Goal: Information Seeking & Learning: Learn about a topic

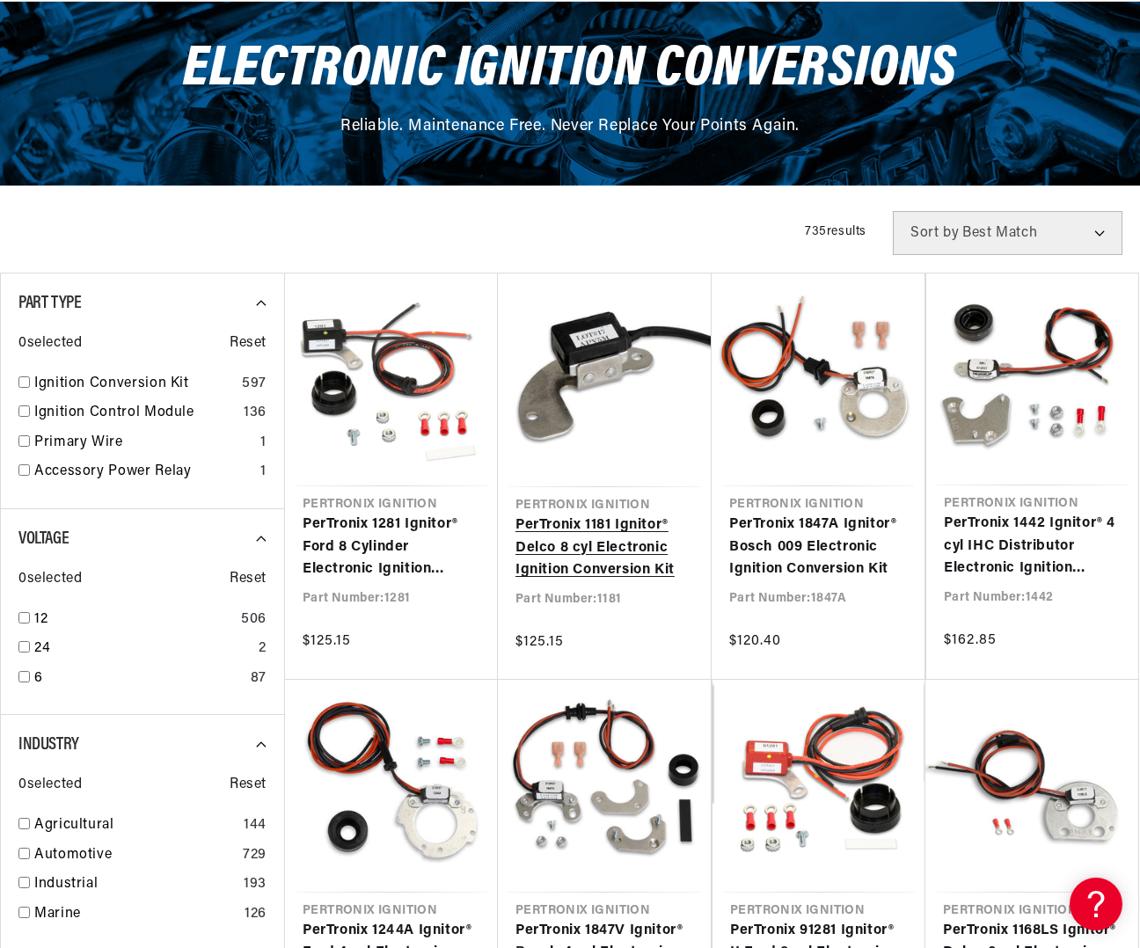
scroll to position [202, 0]
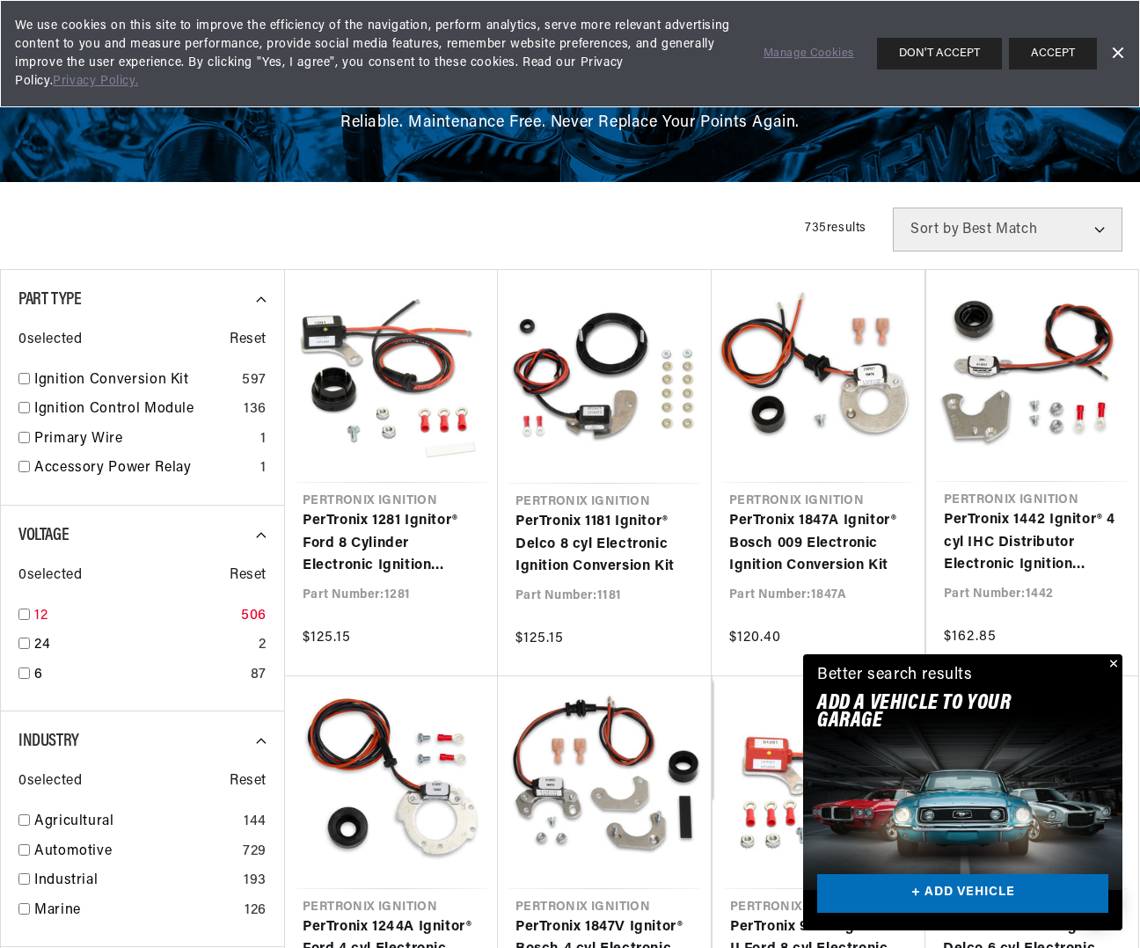
click at [25, 613] on input "checkbox" at bounding box center [23, 614] width 11 height 11
checkbox input "true"
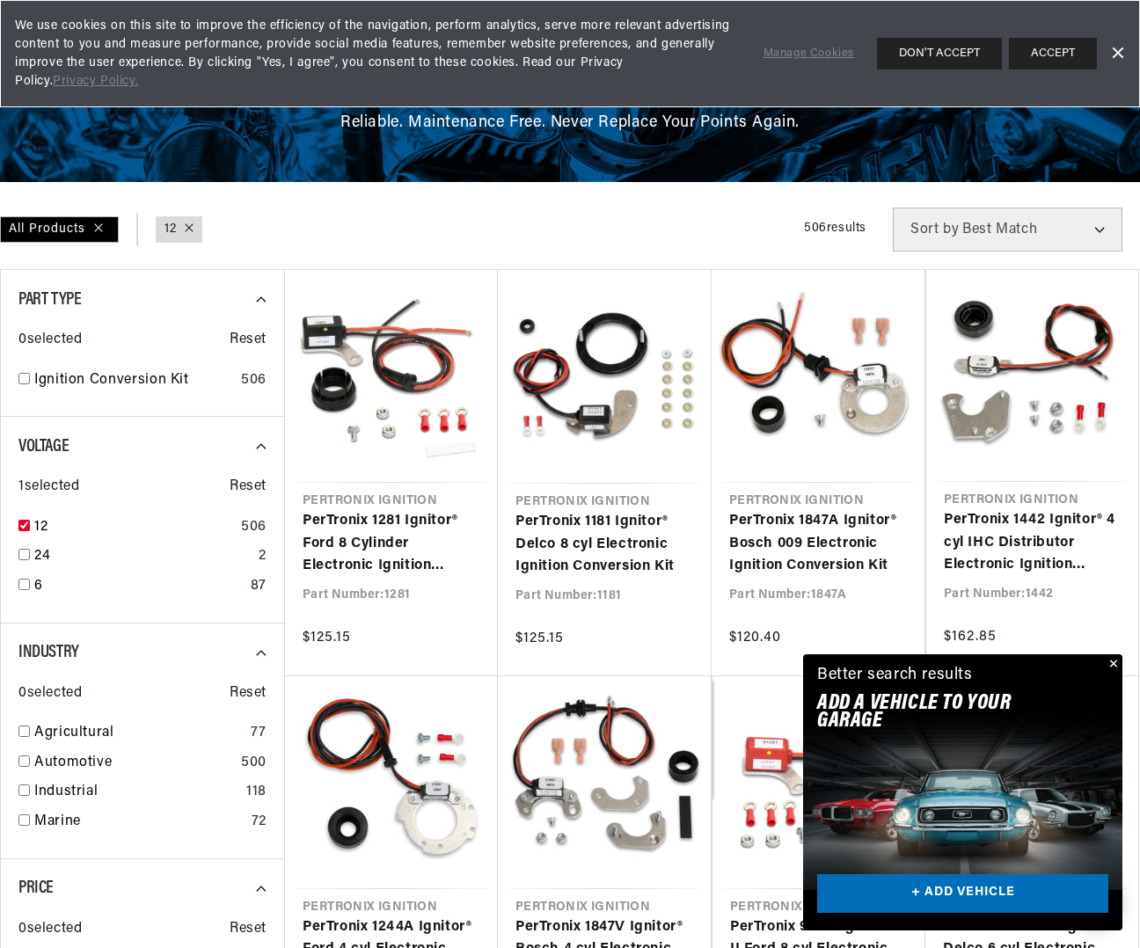
scroll to position [0, 981]
click at [27, 379] on input "checkbox" at bounding box center [23, 378] width 11 height 11
checkbox input "true"
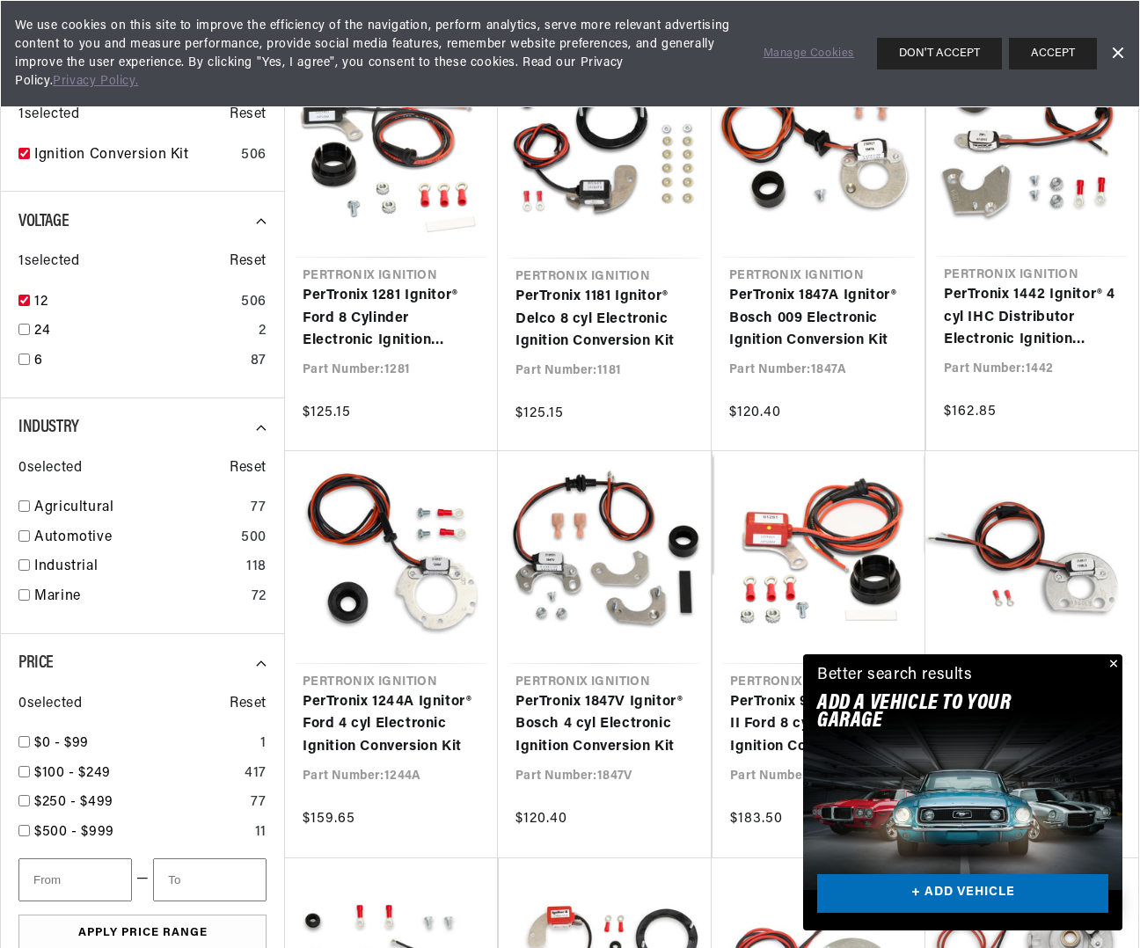
scroll to position [428, 0]
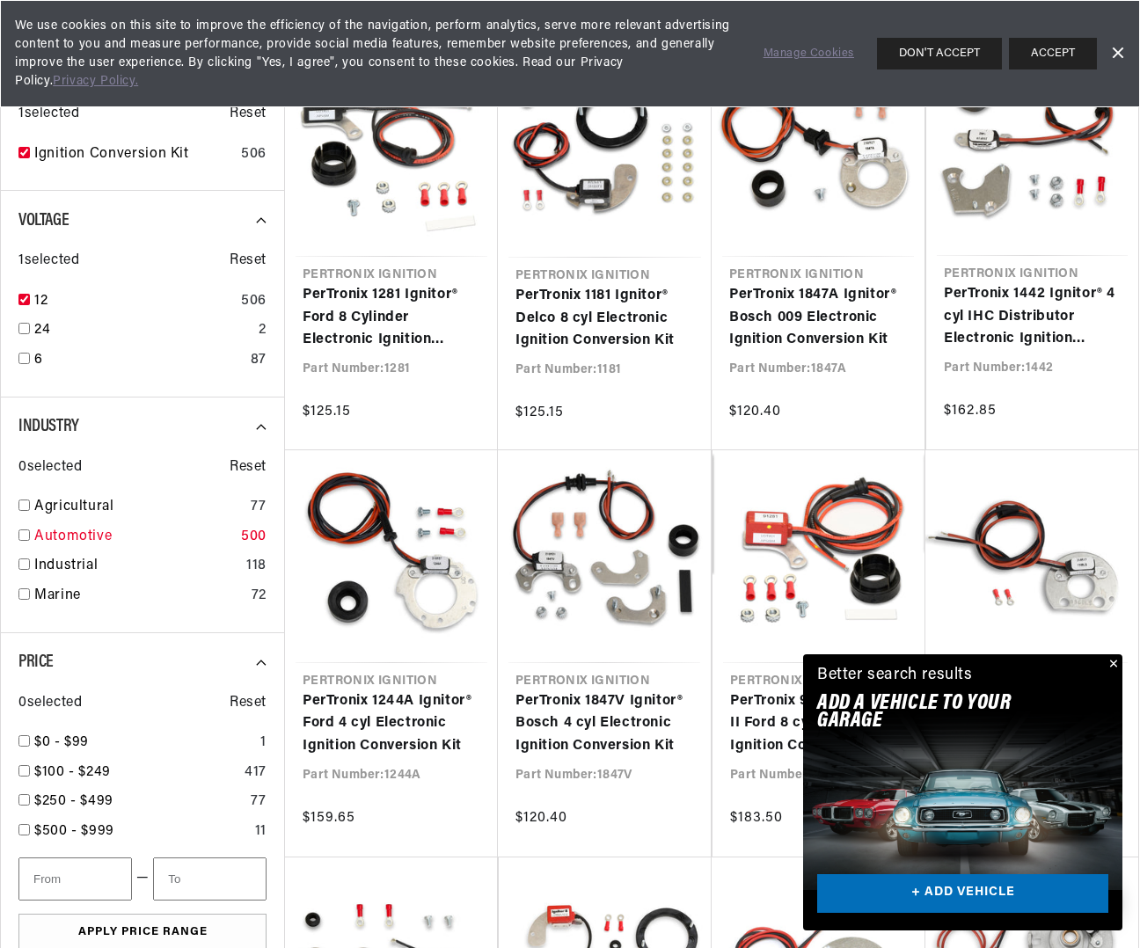
click at [24, 532] on input "checkbox" at bounding box center [23, 534] width 11 height 11
checkbox input "true"
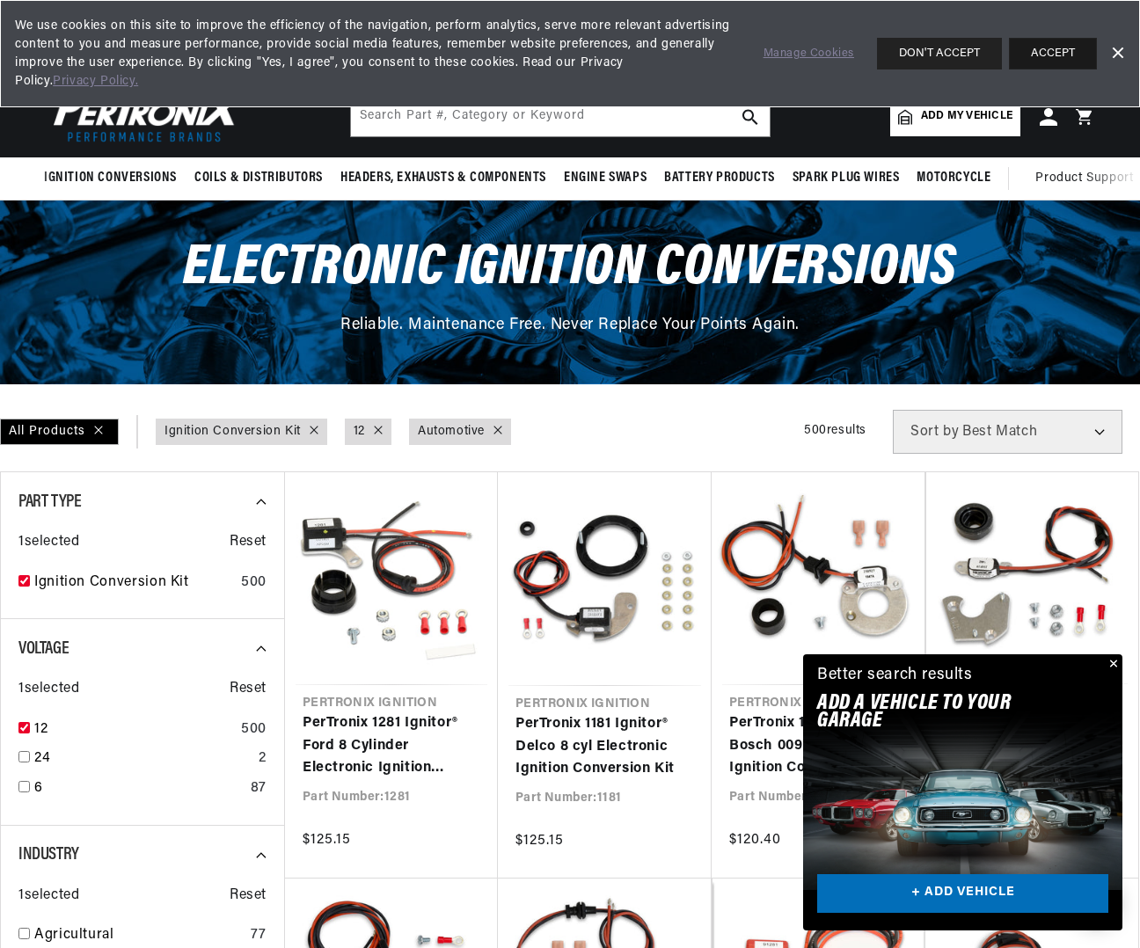
click at [1063, 50] on button "ACCEPT" at bounding box center [1053, 54] width 88 height 32
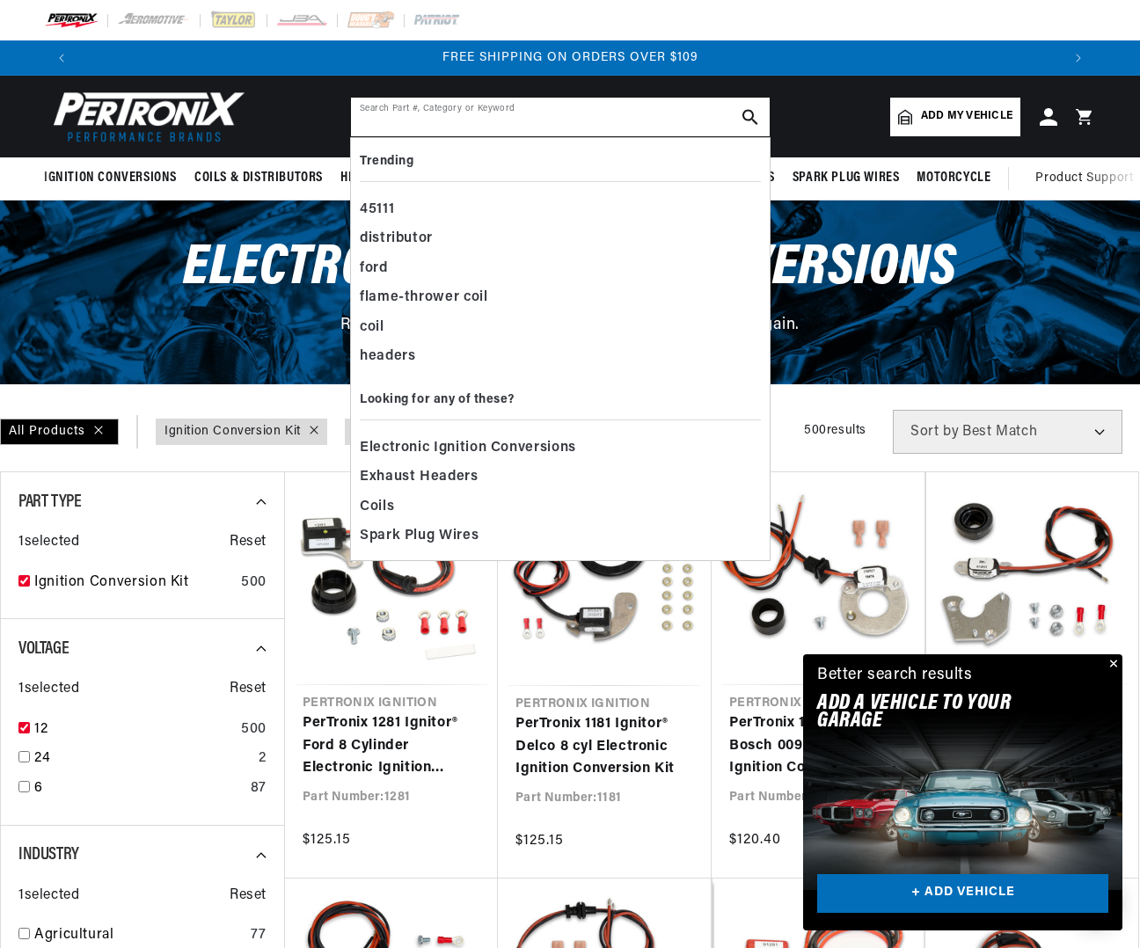
click at [533, 118] on input "text" at bounding box center [560, 117] width 419 height 39
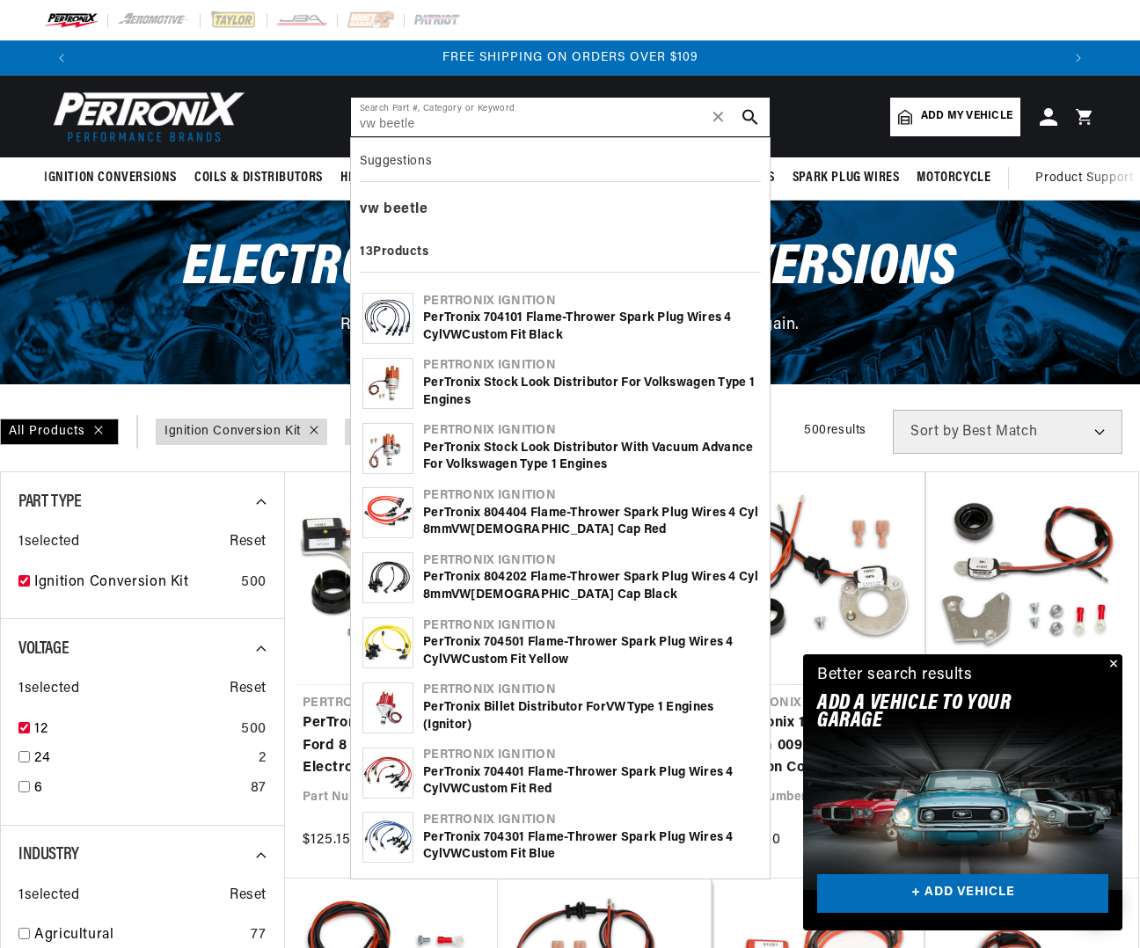
type input "vw beetle"
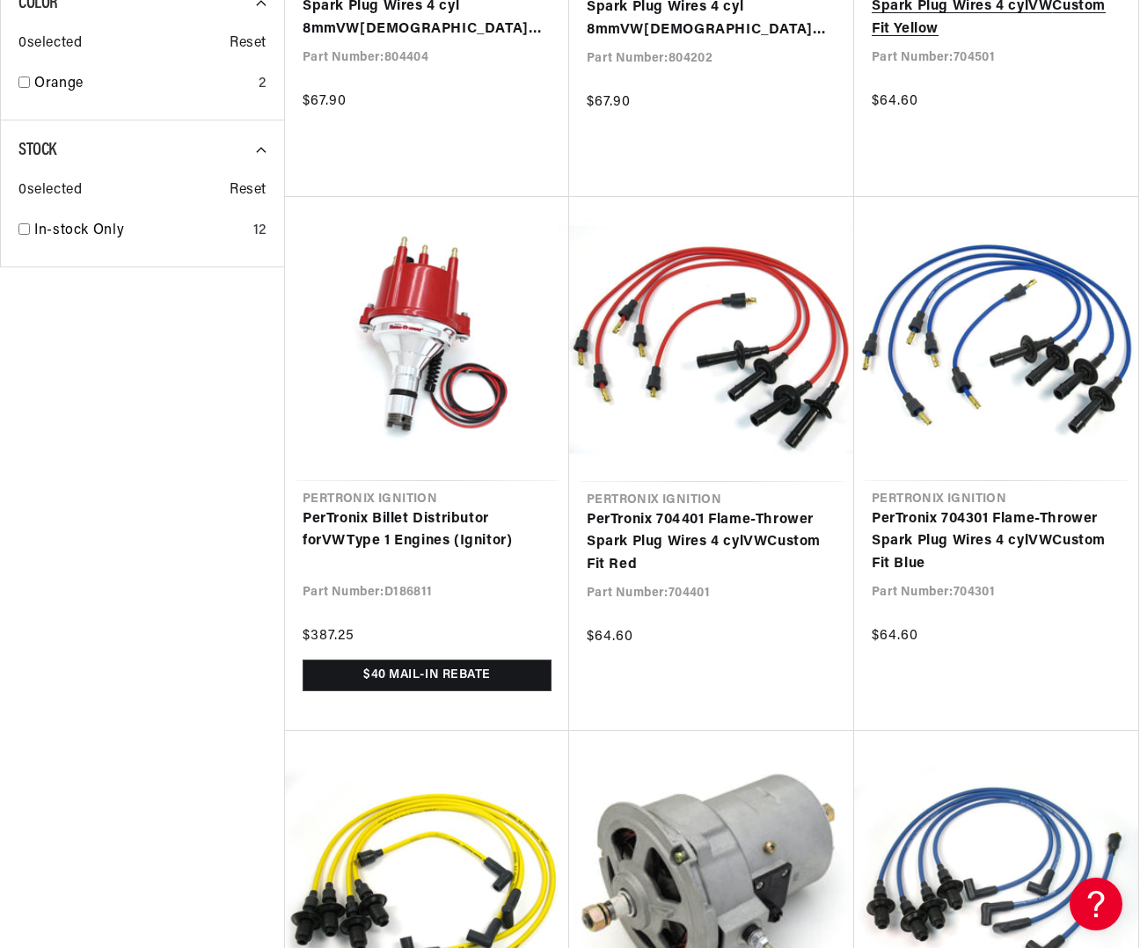
scroll to position [1281, 0]
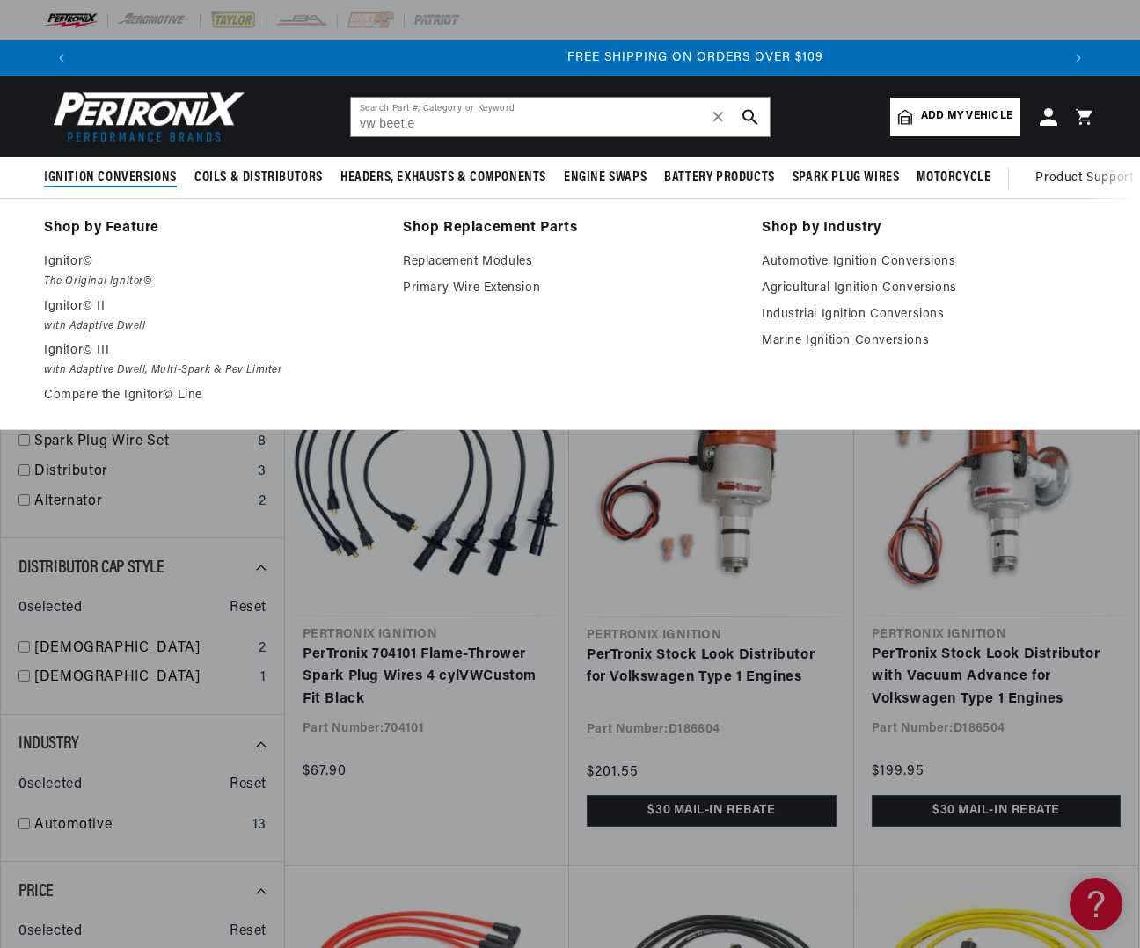
scroll to position [0, 1963]
click at [98, 176] on span "Ignition Conversions" at bounding box center [110, 178] width 133 height 18
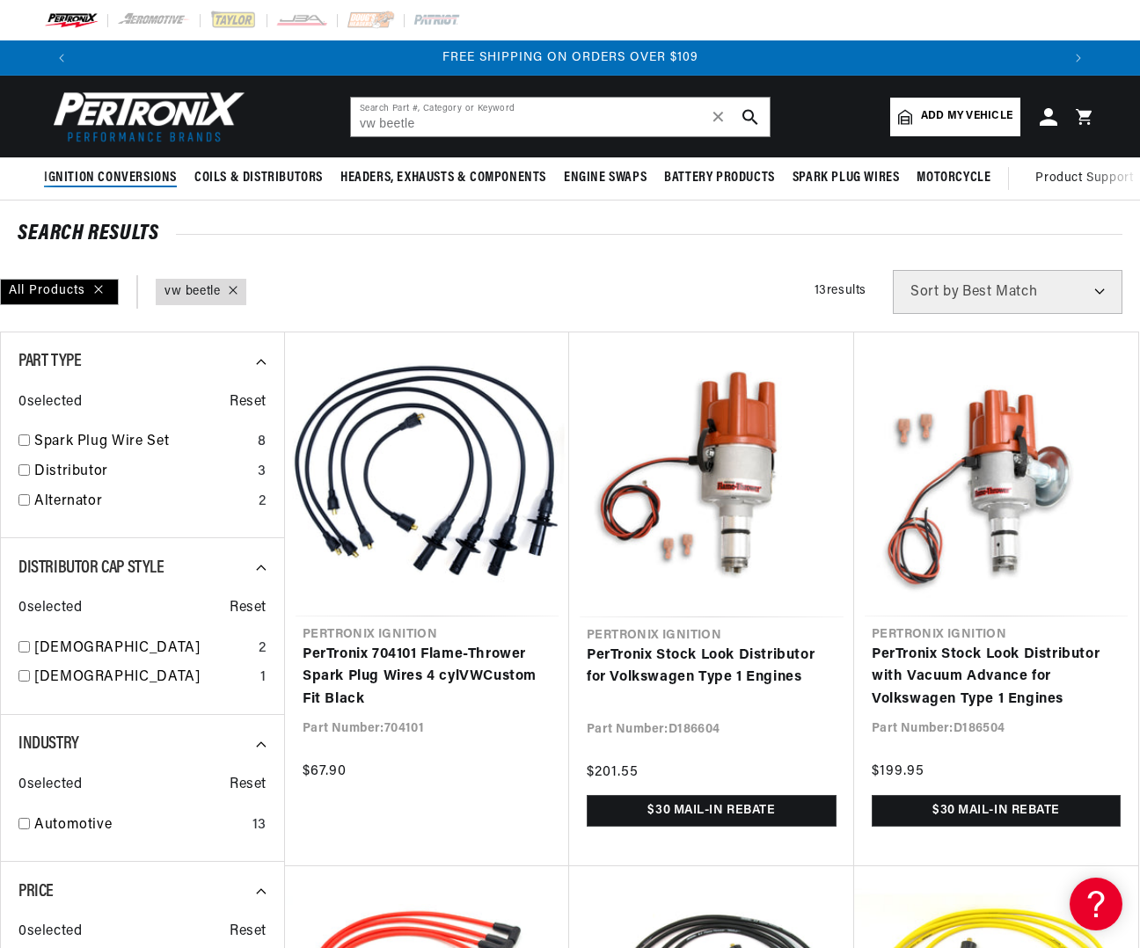
click at [99, 176] on span "Ignition Conversions" at bounding box center [110, 178] width 133 height 18
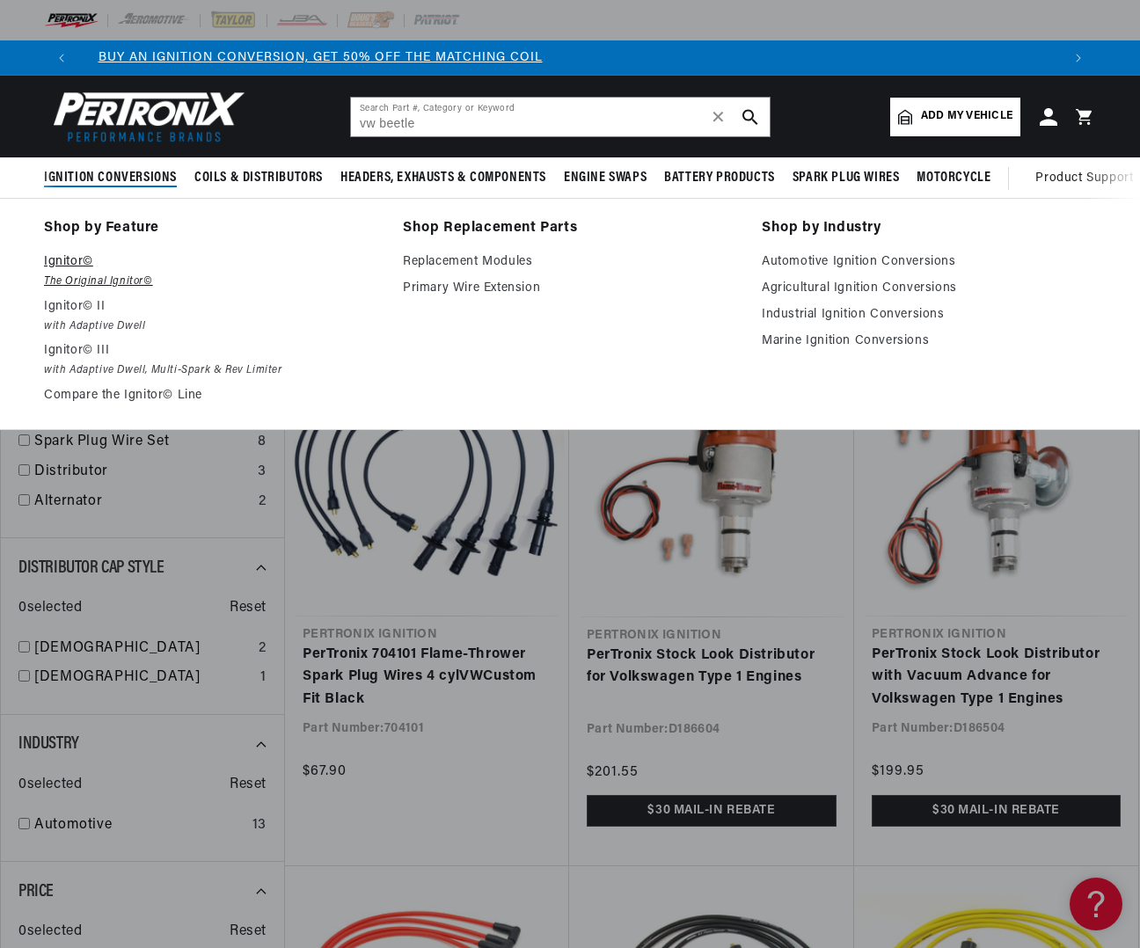
scroll to position [0, 0]
click at [68, 259] on p "Ignitor©" at bounding box center [211, 262] width 334 height 21
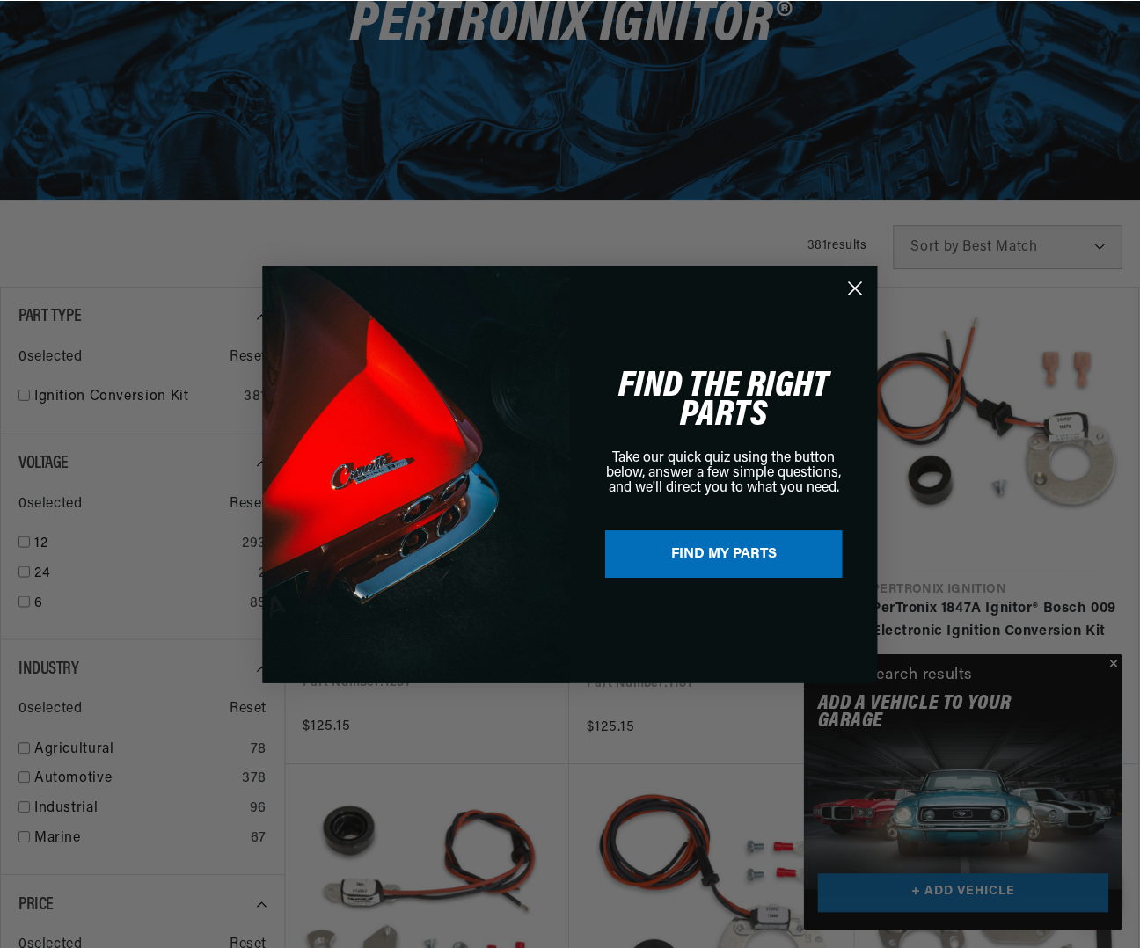
scroll to position [0, 983]
click at [854, 286] on icon "Close dialog" at bounding box center [856, 287] width 12 height 12
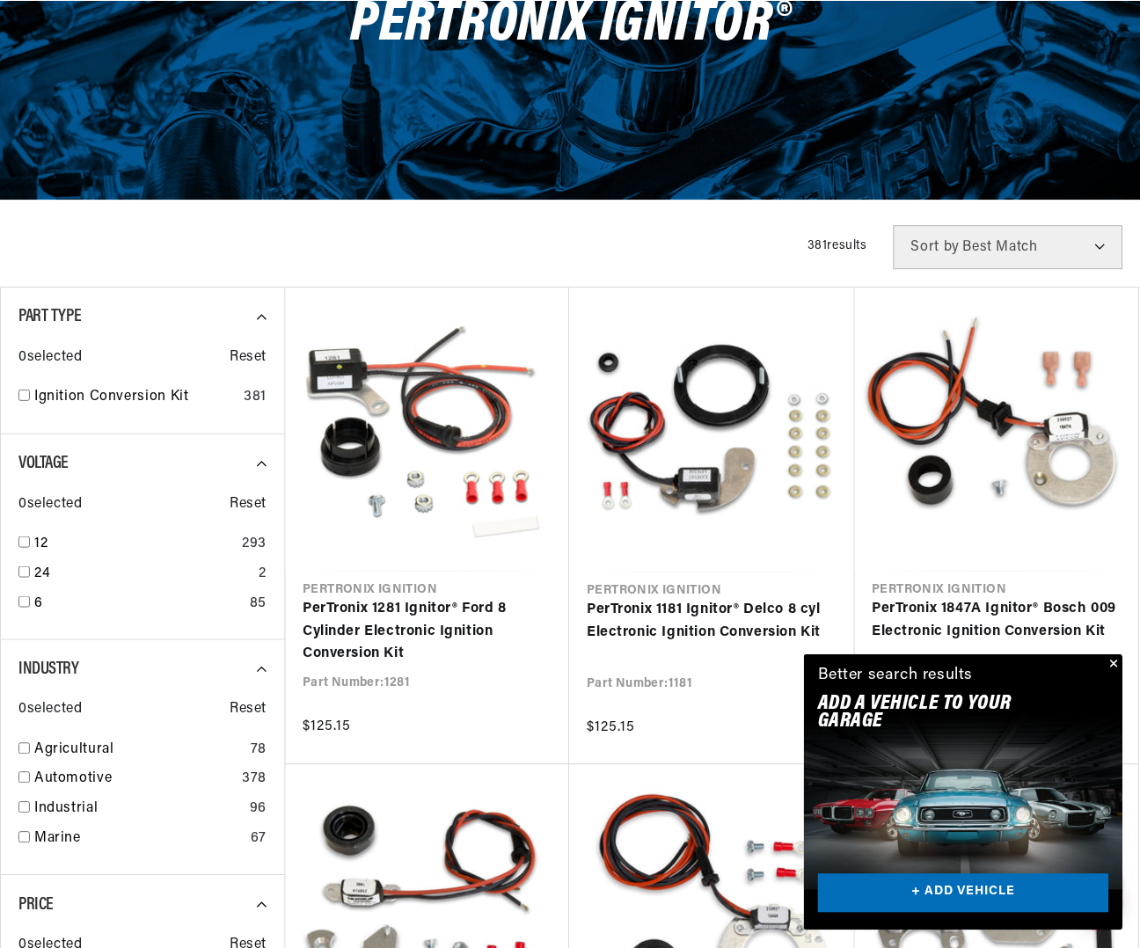
scroll to position [0, 981]
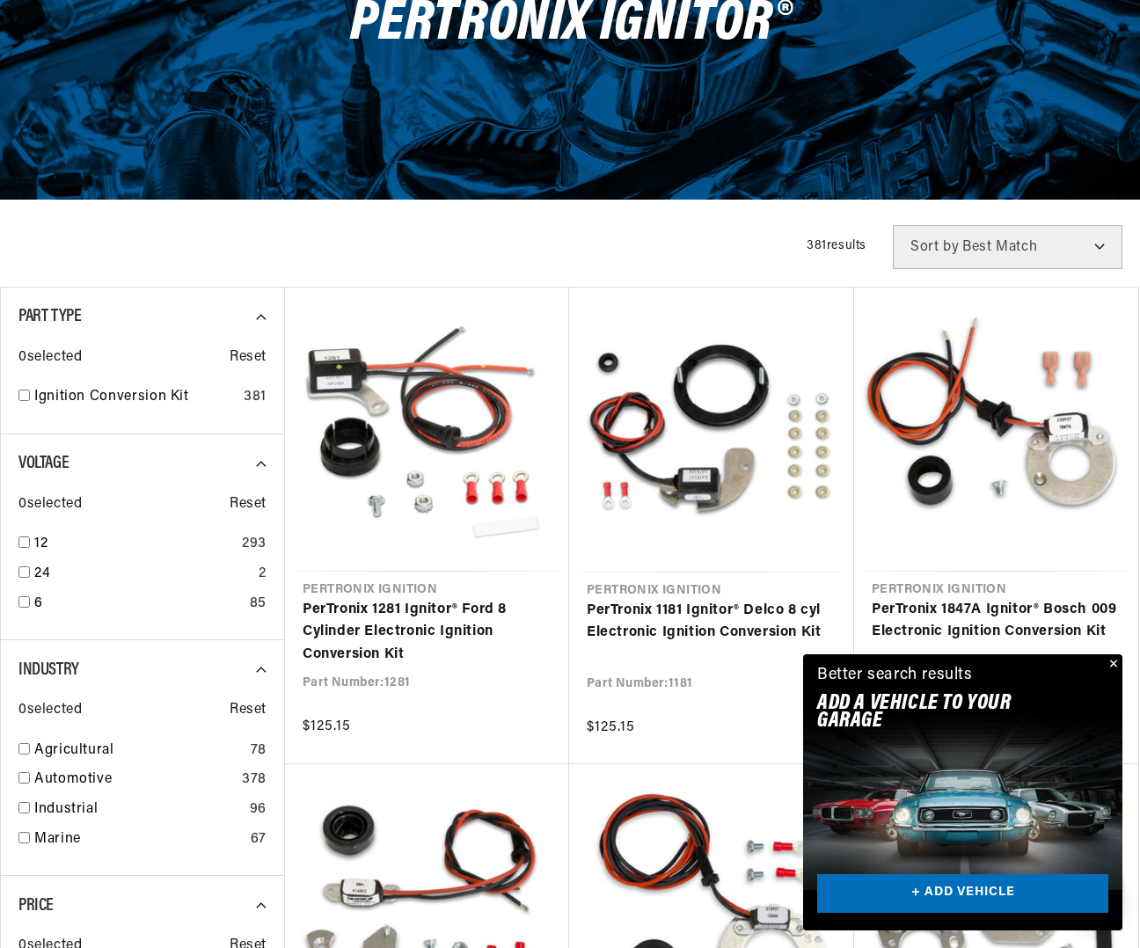
click at [1114, 663] on button "Close" at bounding box center [1111, 664] width 21 height 21
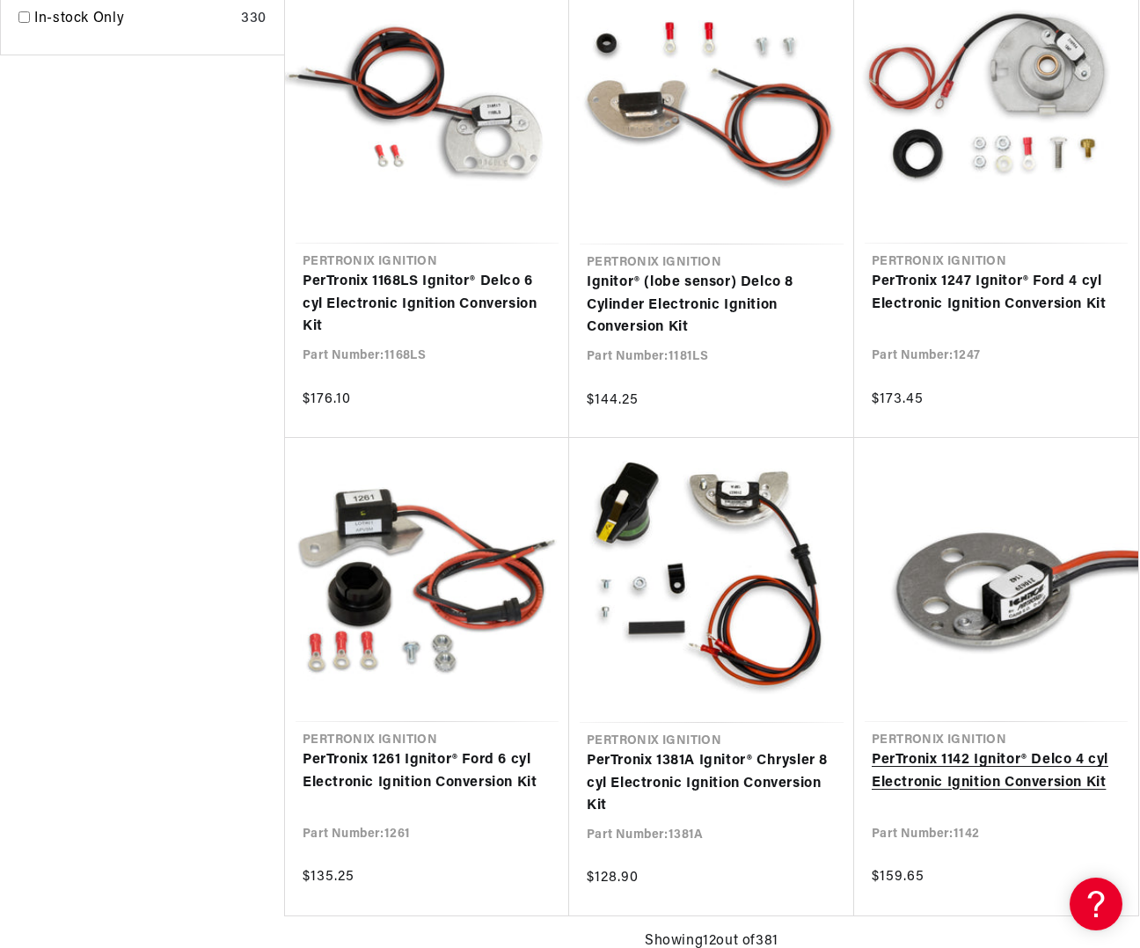
scroll to position [0, 0]
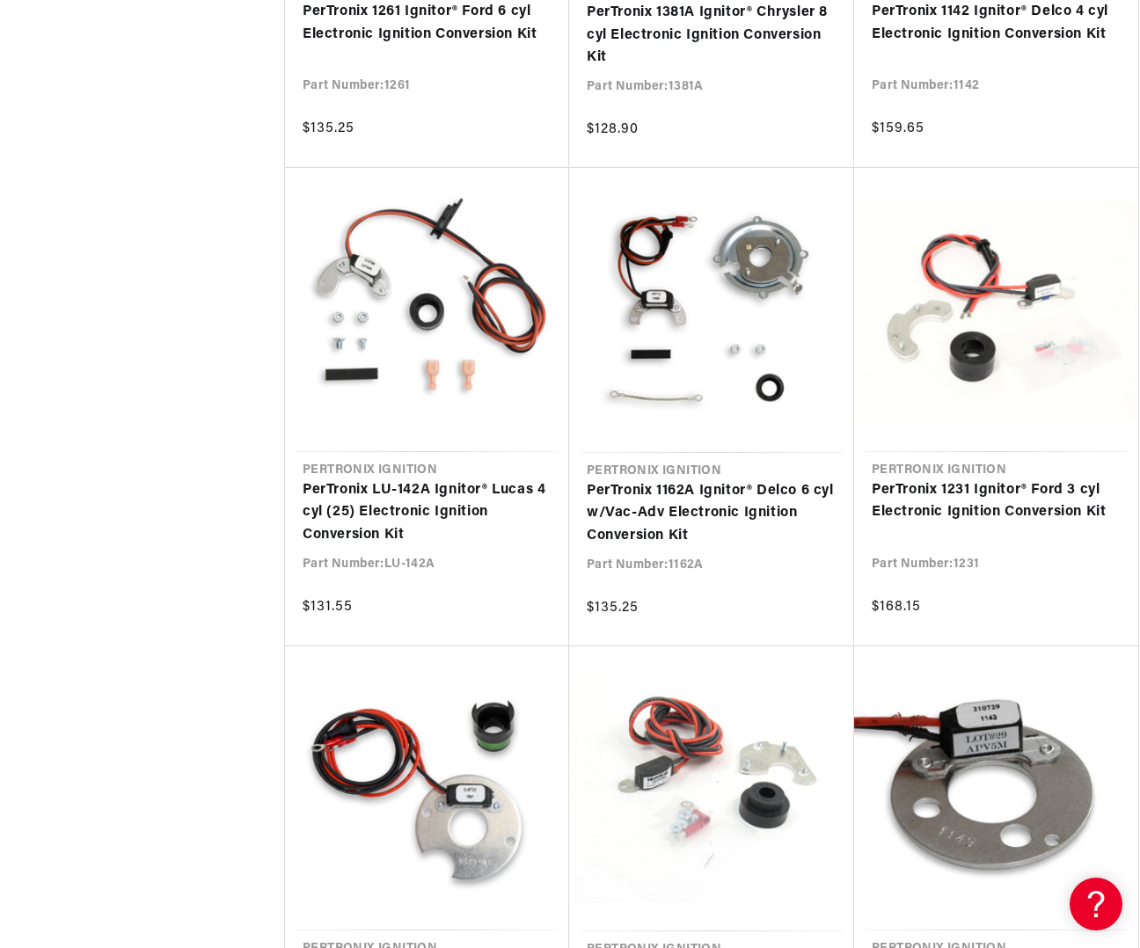
scroll to position [2615, 0]
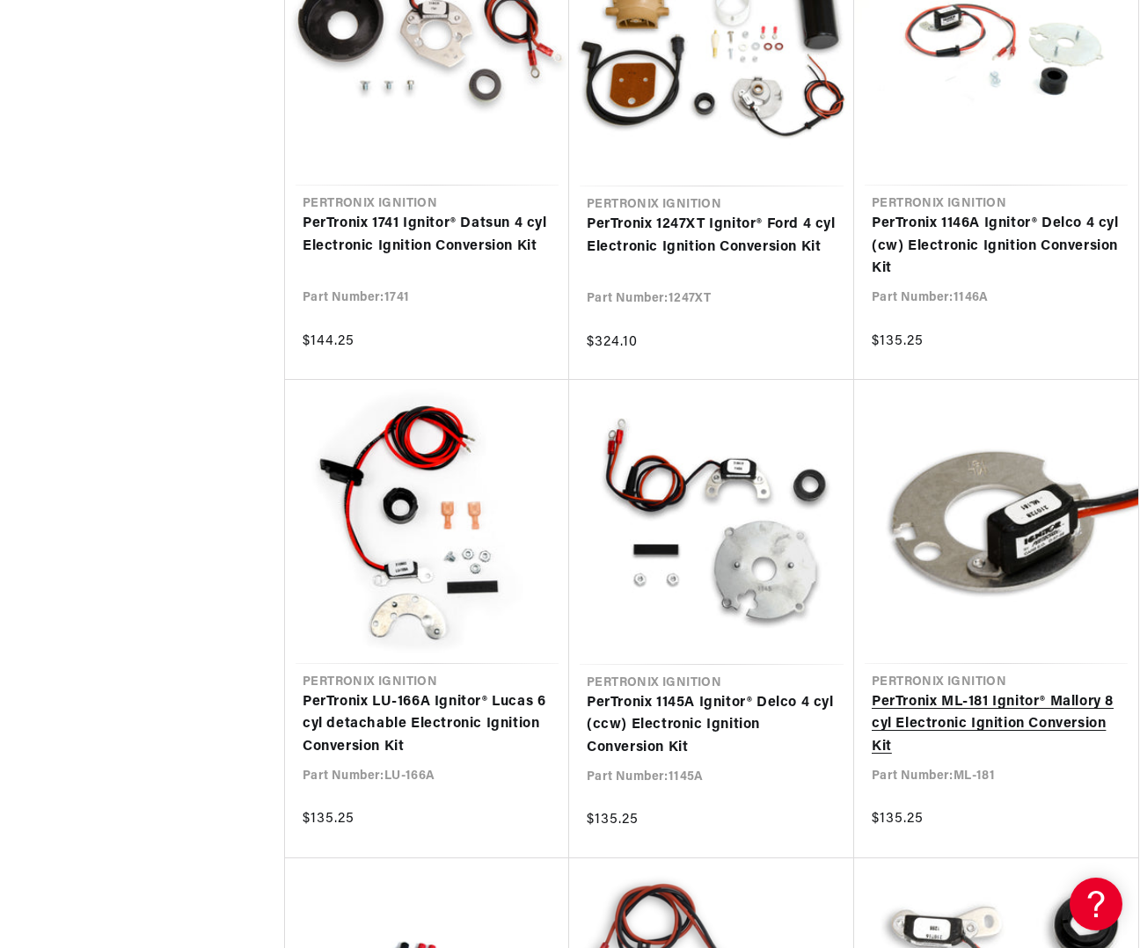
scroll to position [4824, 0]
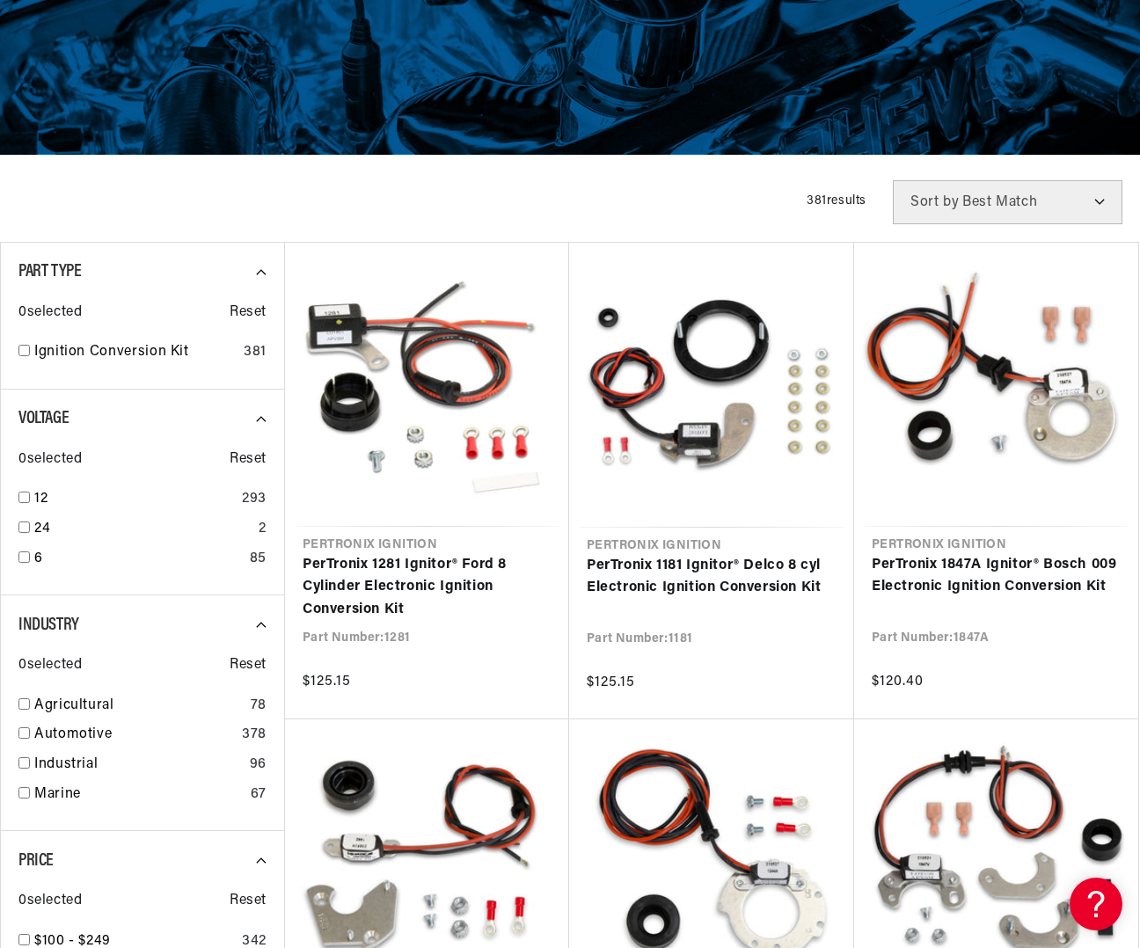
scroll to position [589, 0]
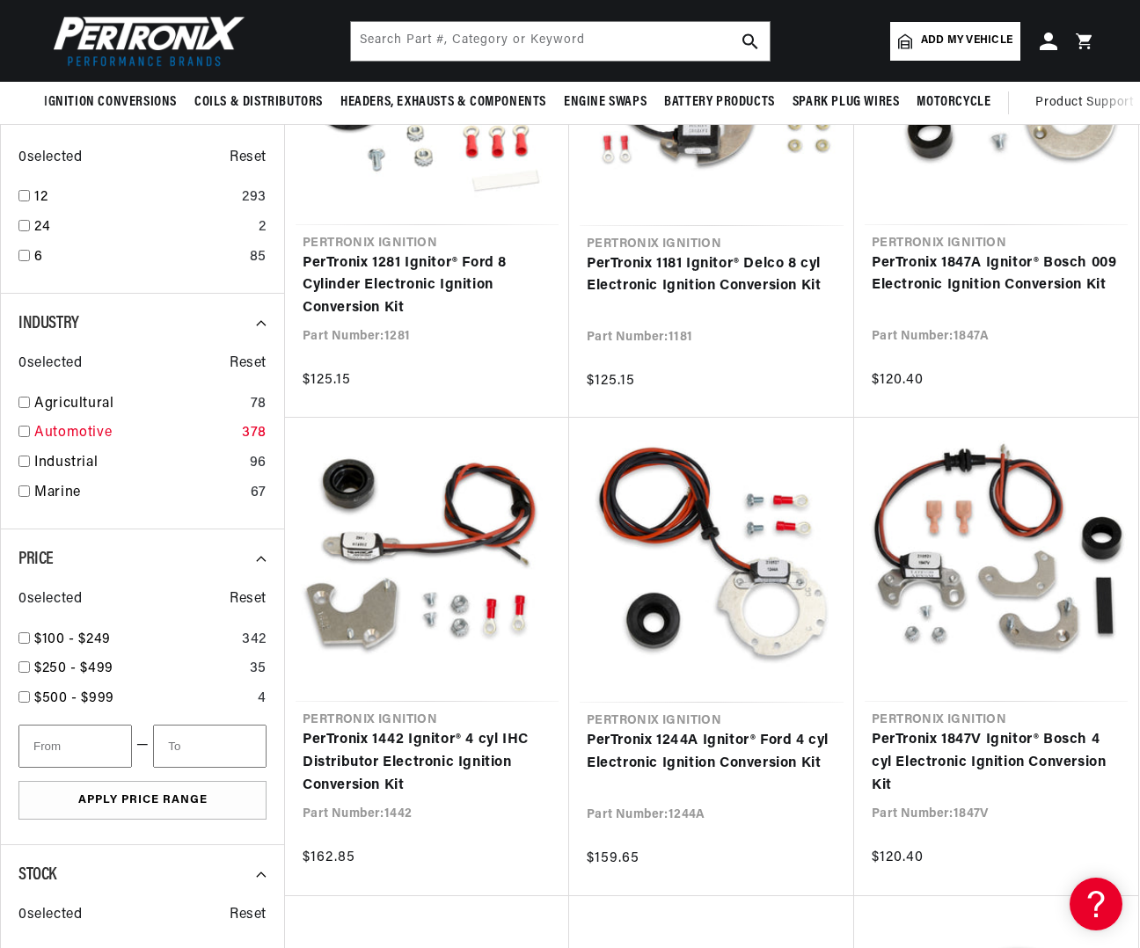
click at [77, 432] on link "Automotive" at bounding box center [134, 433] width 201 height 23
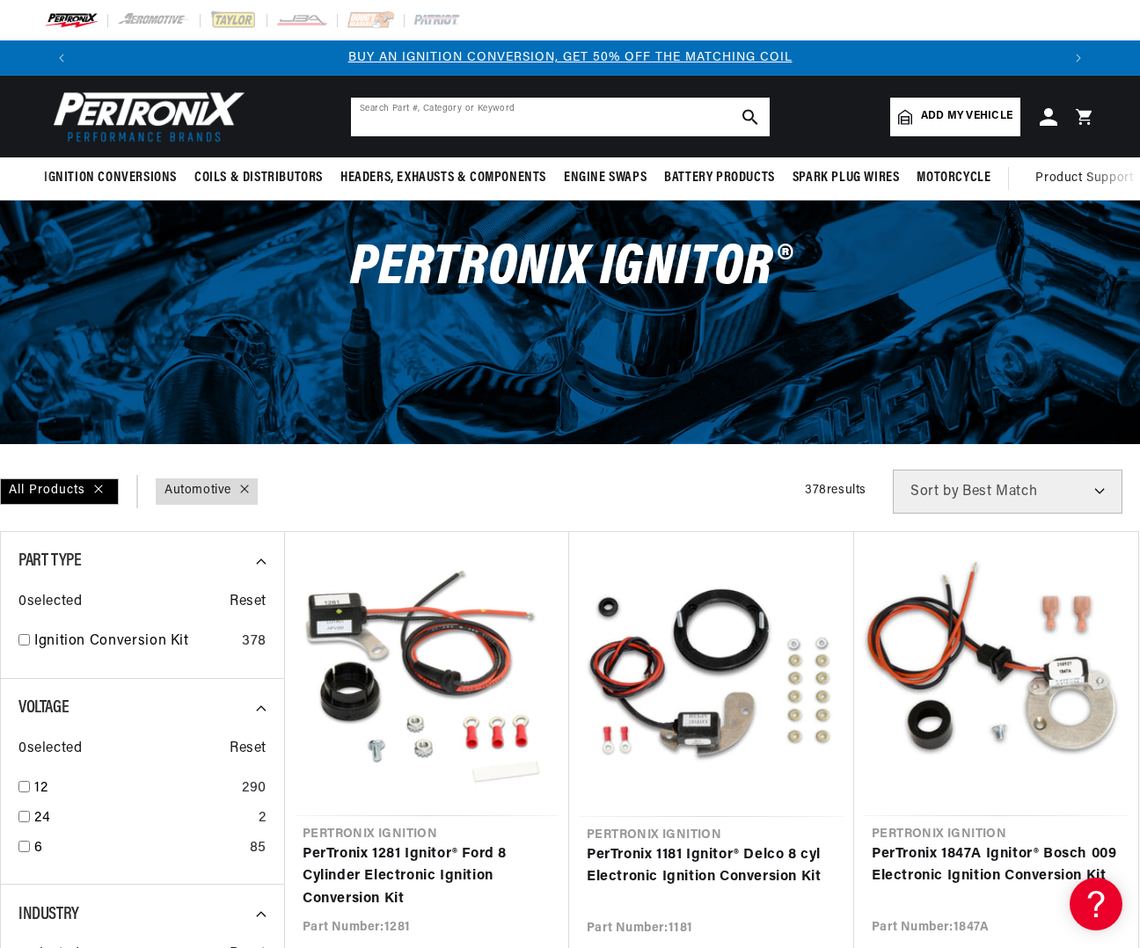
click at [485, 112] on input "text" at bounding box center [560, 117] width 419 height 39
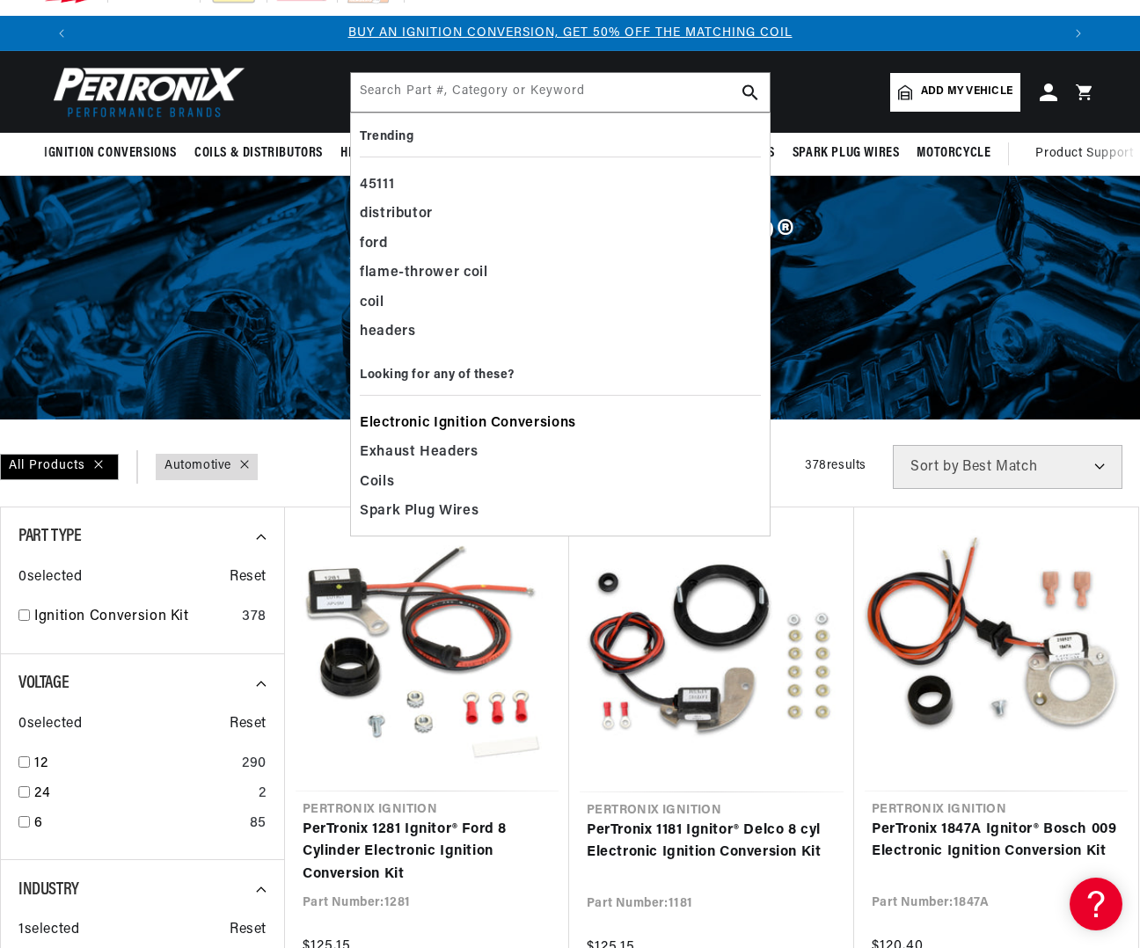
click at [492, 417] on span "Electronic Ignition Conversions" at bounding box center [468, 424] width 216 height 25
checkbox input "false"
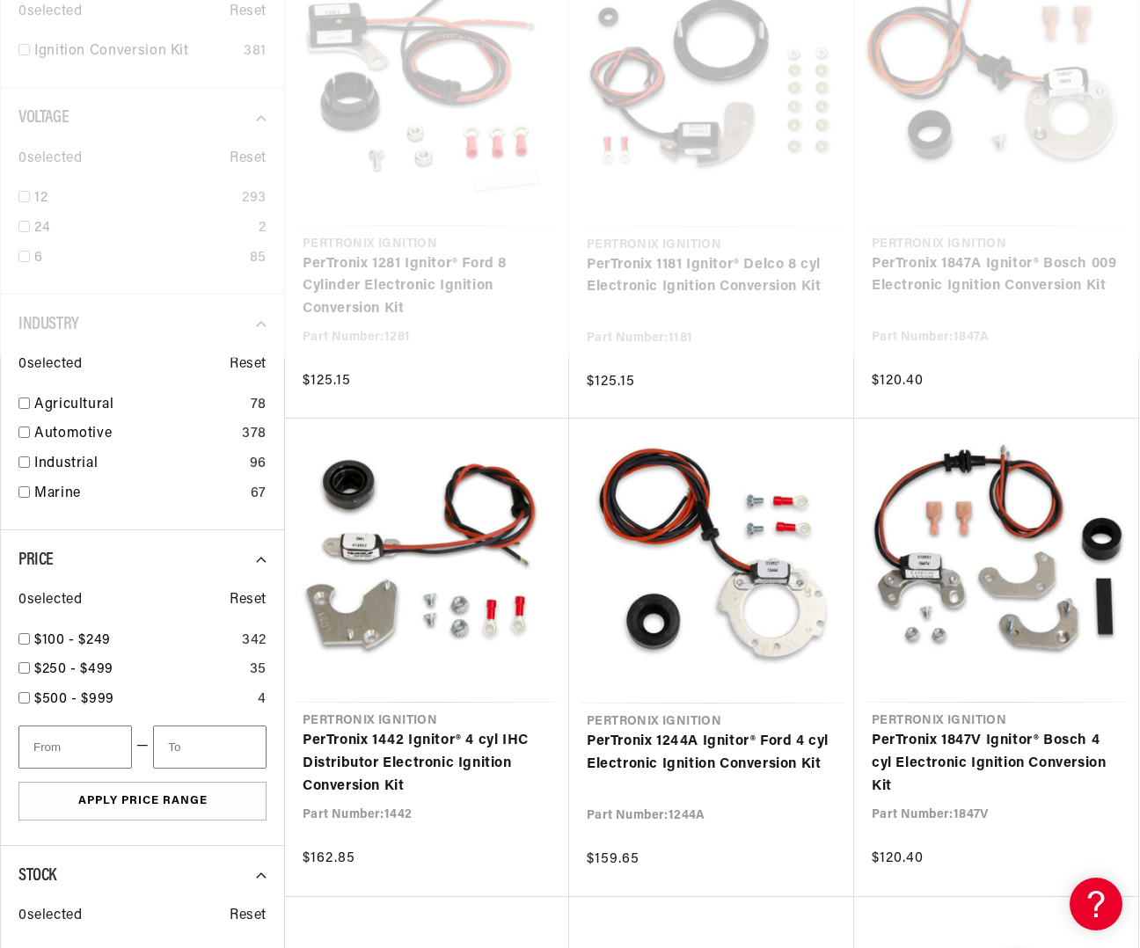
scroll to position [0, 981]
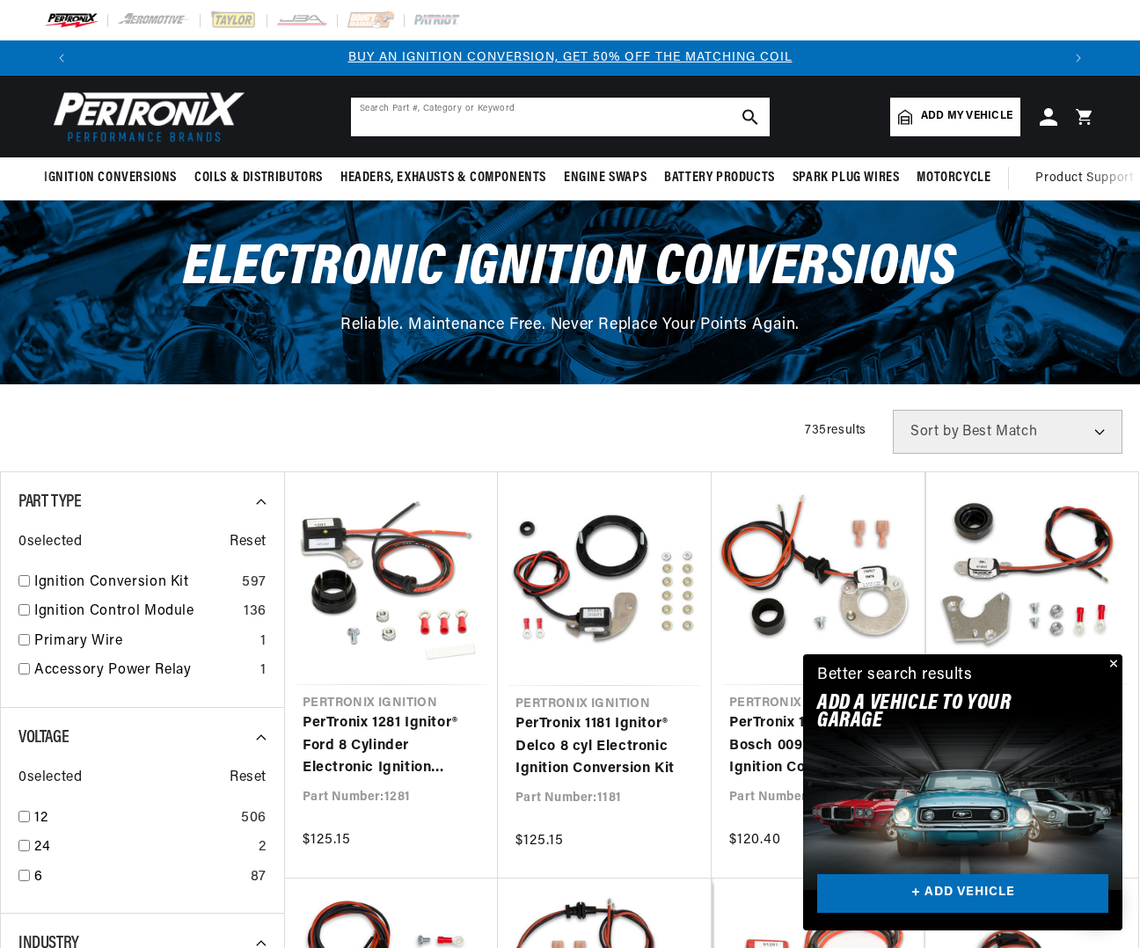
click at [485, 119] on input "text" at bounding box center [560, 117] width 419 height 39
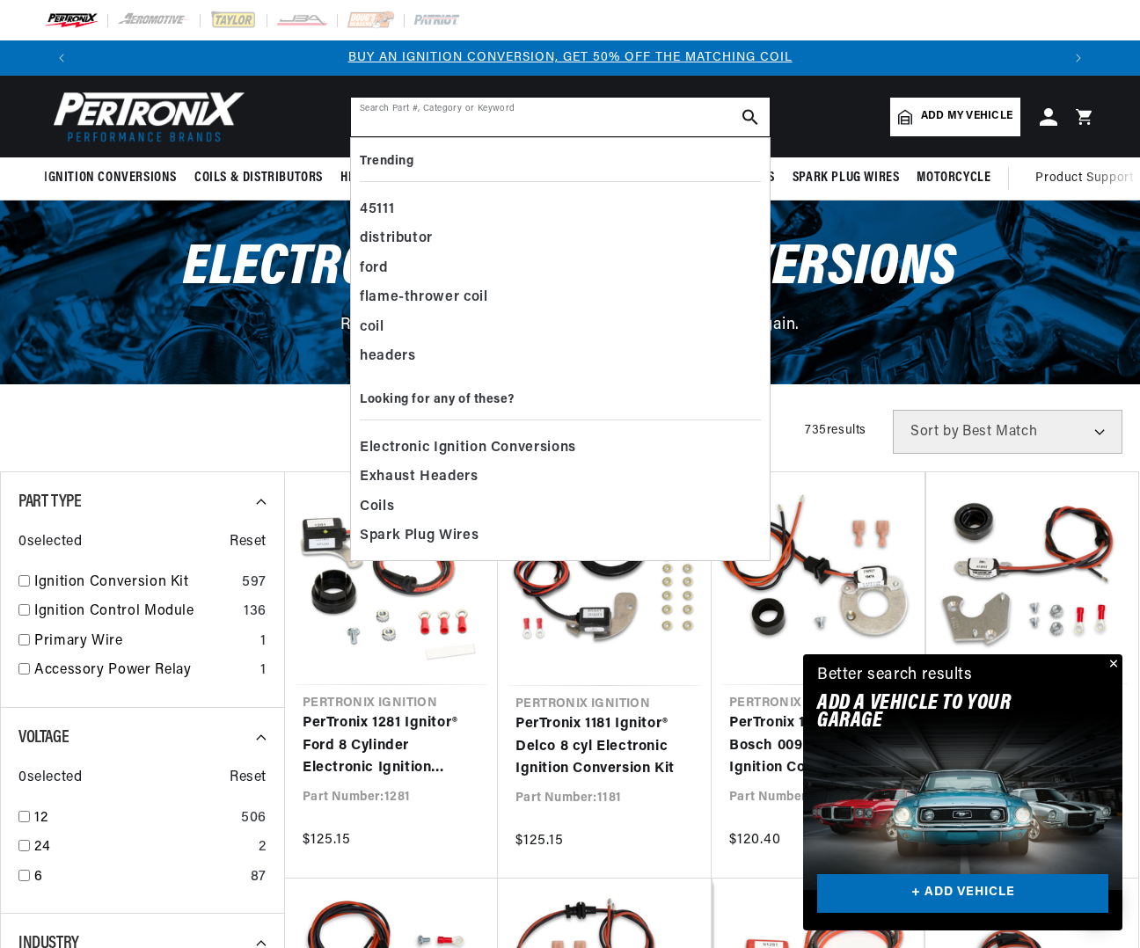
scroll to position [0, 981]
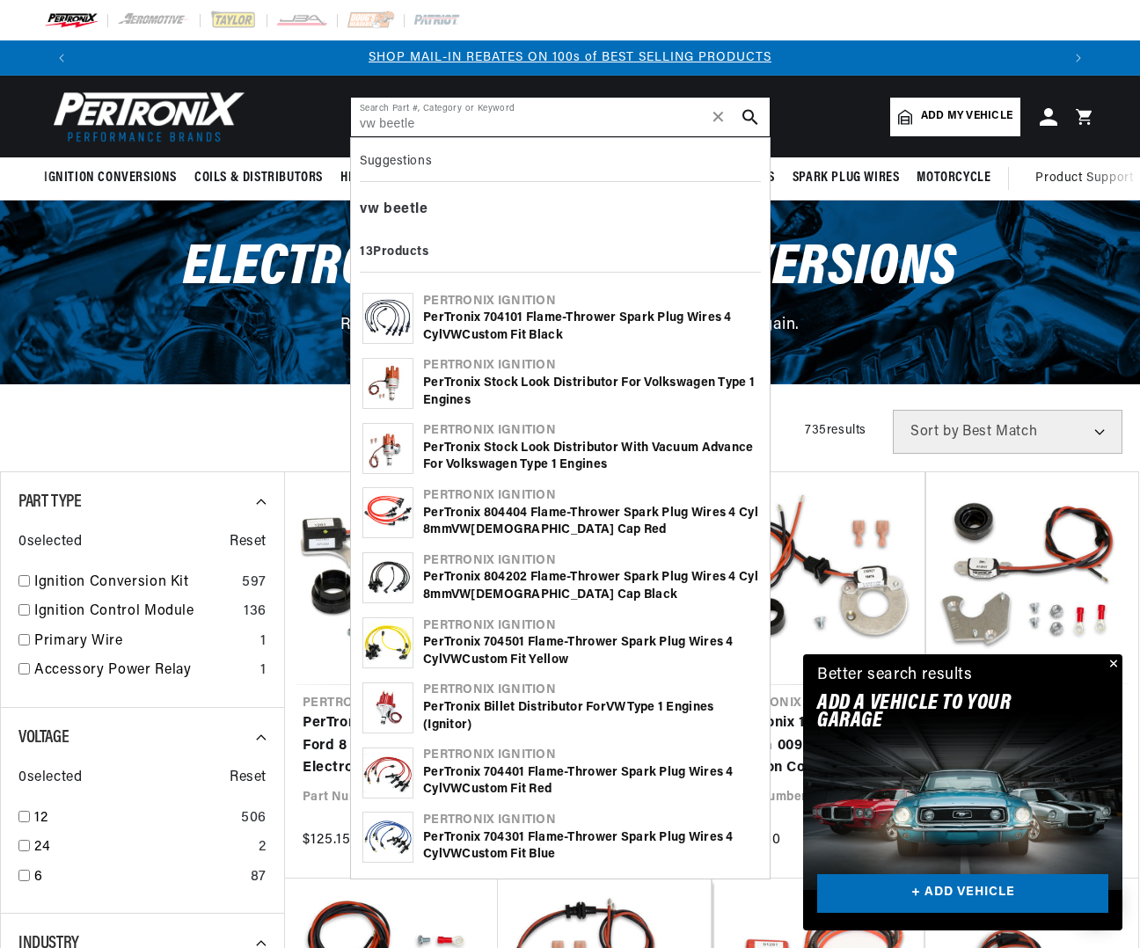
type input "vw beetle"
